Goal: Transaction & Acquisition: Purchase product/service

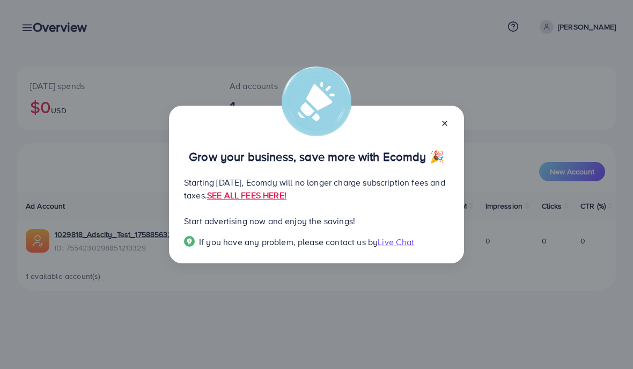
click at [183, 301] on div "Grow your business, save more with Ecomdy 🎉 Starting [DATE], Ecomdy will no lon…" at bounding box center [316, 184] width 633 height 369
click at [454, 121] on div "Grow your business, save more with Ecomdy 🎉 Starting [DATE], Ecomdy will no lon…" at bounding box center [316, 185] width 295 height 158
click at [448, 119] on icon at bounding box center [444, 123] width 9 height 9
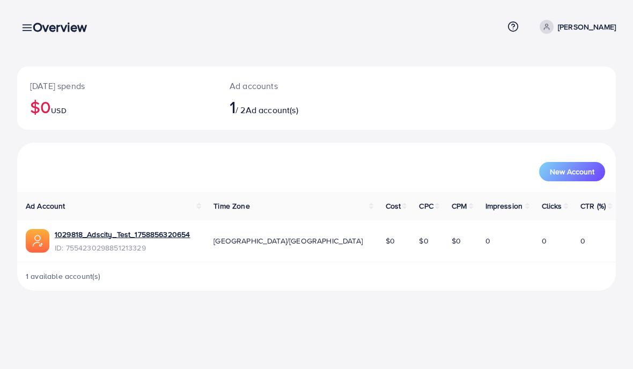
click at [30, 22] on div "Overview" at bounding box center [64, 27] width 80 height 16
click at [43, 27] on h3 "Overview" at bounding box center [64, 27] width 63 height 16
click at [33, 33] on h3 "Overview" at bounding box center [64, 27] width 63 height 16
click at [306, 82] on p "Ad accounts" at bounding box center [292, 85] width 124 height 13
click at [38, 22] on h3 "Overview" at bounding box center [64, 27] width 63 height 16
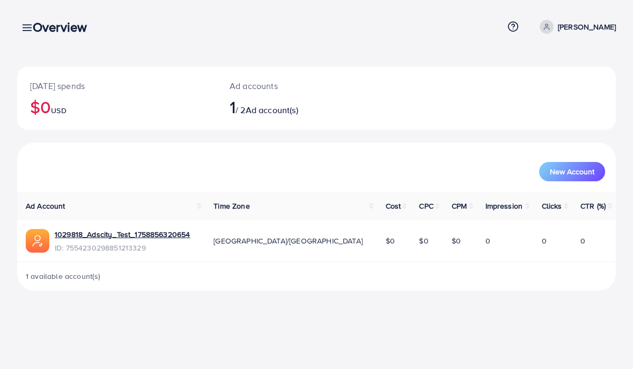
click at [34, 26] on h3 "Overview" at bounding box center [64, 27] width 63 height 16
click at [39, 26] on h3 "Overview" at bounding box center [64, 27] width 63 height 16
click at [38, 25] on h3 "Overview" at bounding box center [64, 27] width 63 height 16
click at [32, 35] on div "Overview Help Center Contact Support Plans and Pricing Term and policy About Us…" at bounding box center [316, 26] width 599 height 29
click at [35, 26] on h3 "Overview" at bounding box center [64, 27] width 63 height 16
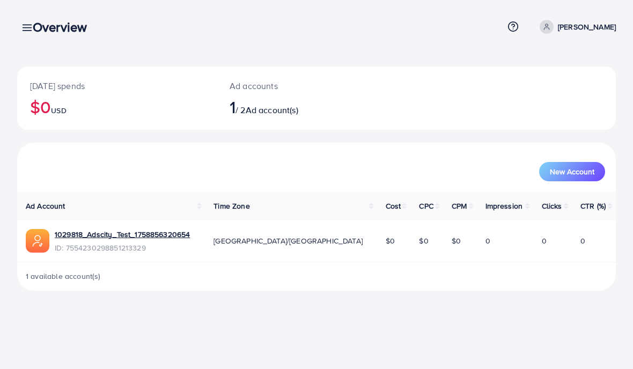
click at [23, 27] on icon at bounding box center [26, 27] width 11 height 11
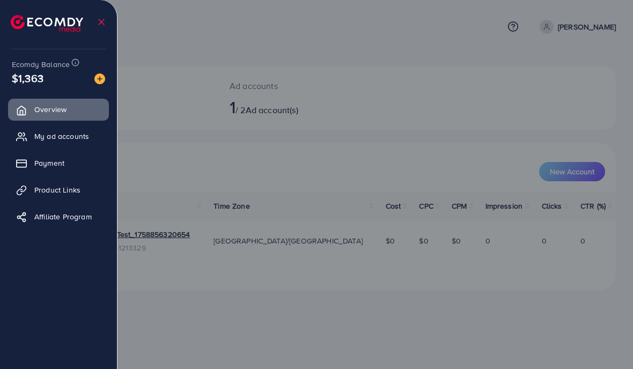
click at [103, 76] on img at bounding box center [99, 78] width 11 height 11
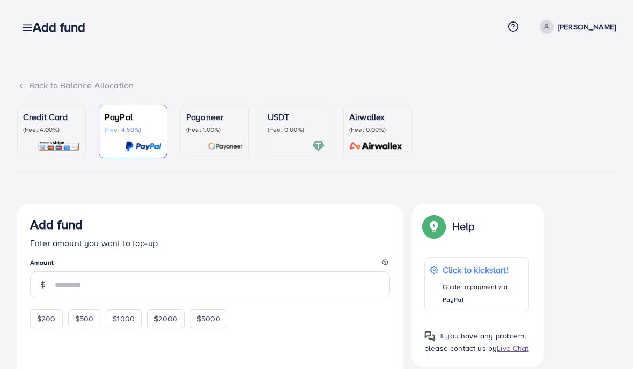
click at [53, 122] on p "Credit Card" at bounding box center [51, 117] width 57 height 13
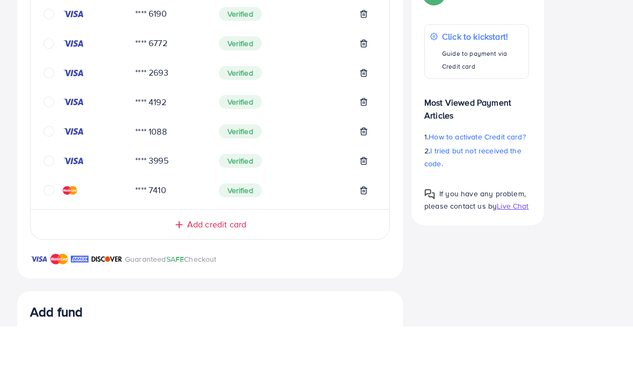
scroll to position [340, 0]
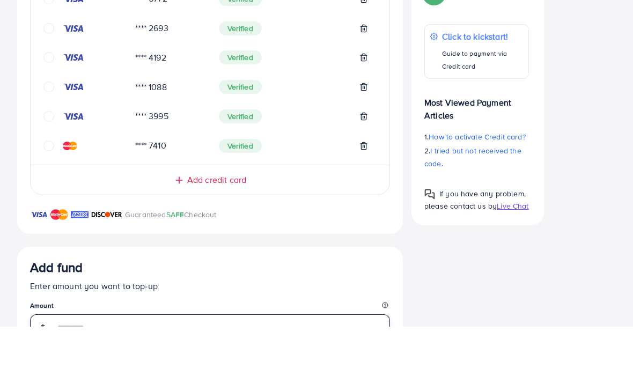
click at [85, 357] on input "number" at bounding box center [222, 370] width 335 height 27
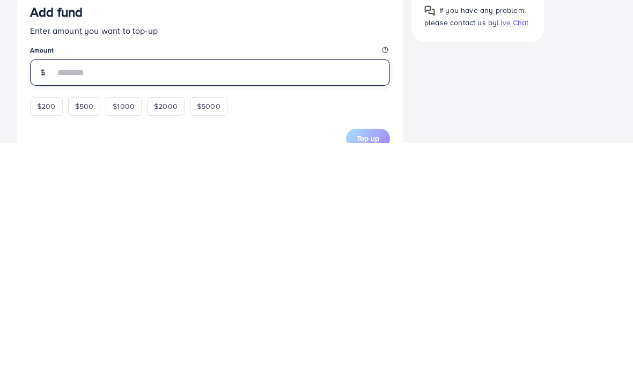
scroll to position [416, 0]
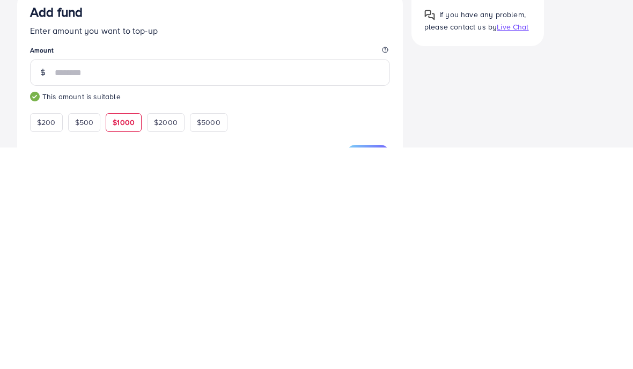
click at [471, 123] on div "Credit Card My Credit Cards Card ID Status **** 5816 Verified **** 5747 Pending…" at bounding box center [316, 187] width 599 height 799
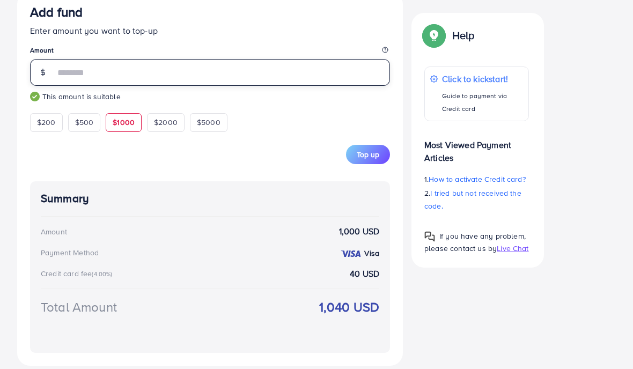
click at [86, 74] on input "****" at bounding box center [222, 72] width 335 height 27
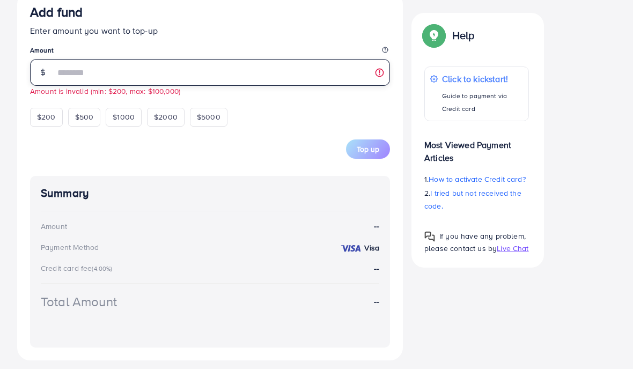
scroll to position [632, 0]
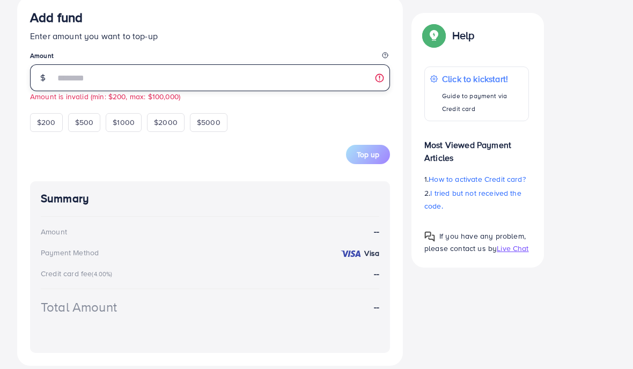
type input "*"
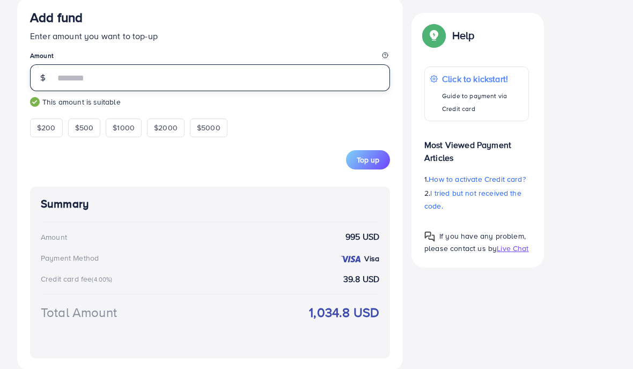
click at [85, 69] on input "***" at bounding box center [222, 77] width 335 height 27
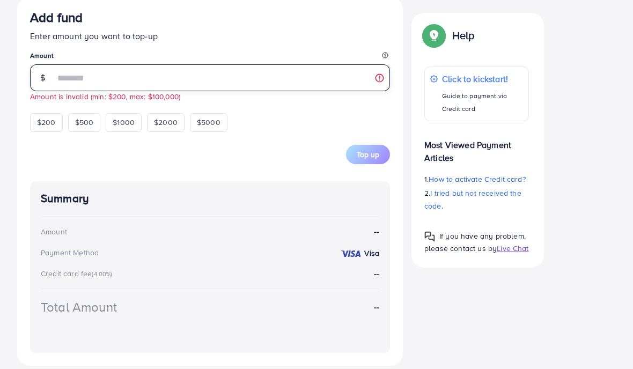
scroll to position [627, 0]
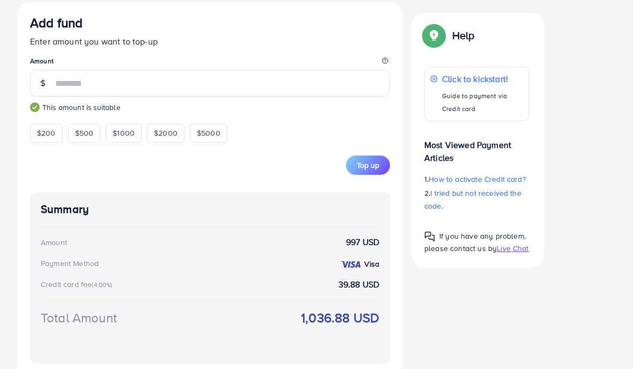
click at [297, 40] on p "Enter amount you want to top-up" at bounding box center [210, 41] width 360 height 13
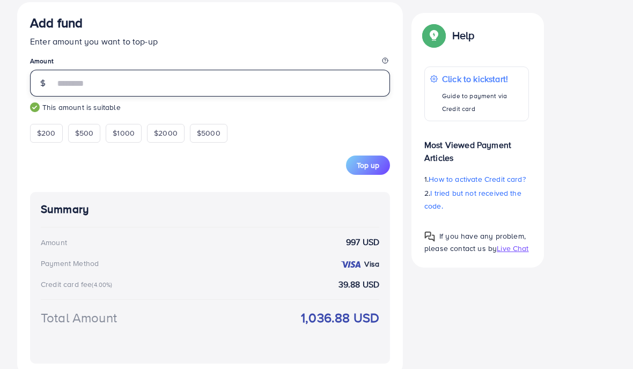
click at [165, 79] on input "***" at bounding box center [222, 83] width 335 height 27
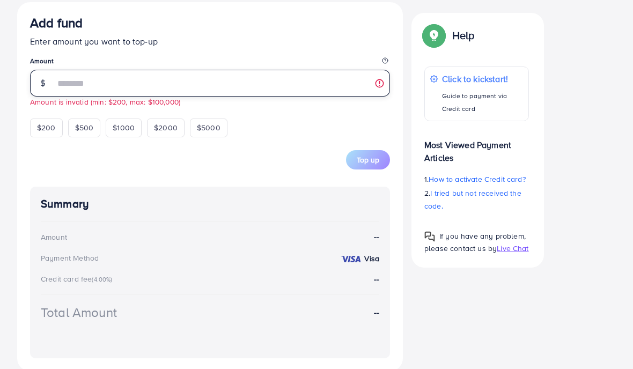
scroll to position [621, 0]
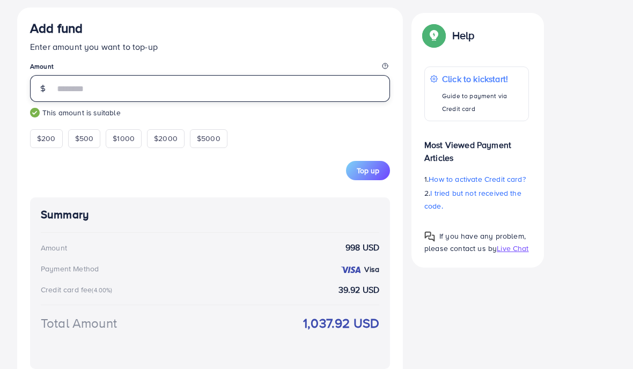
click at [138, 83] on input "***" at bounding box center [222, 88] width 335 height 27
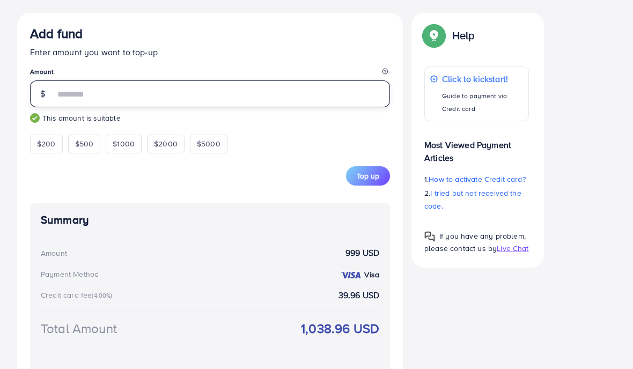
type input "***"
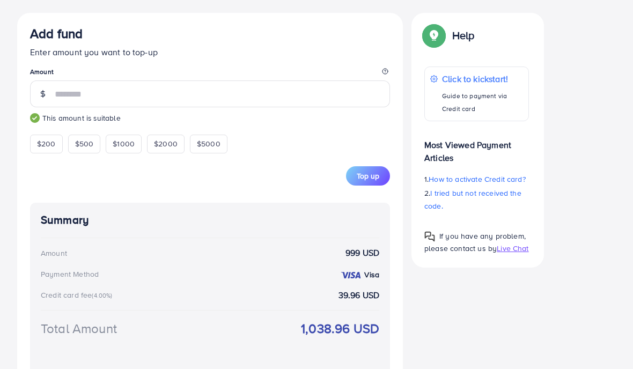
click at [371, 172] on span "Top up" at bounding box center [368, 176] width 23 height 11
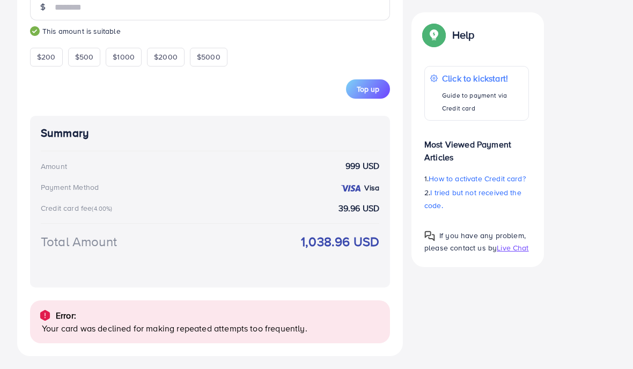
scroll to position [703, 0]
